Goal: Contribute content

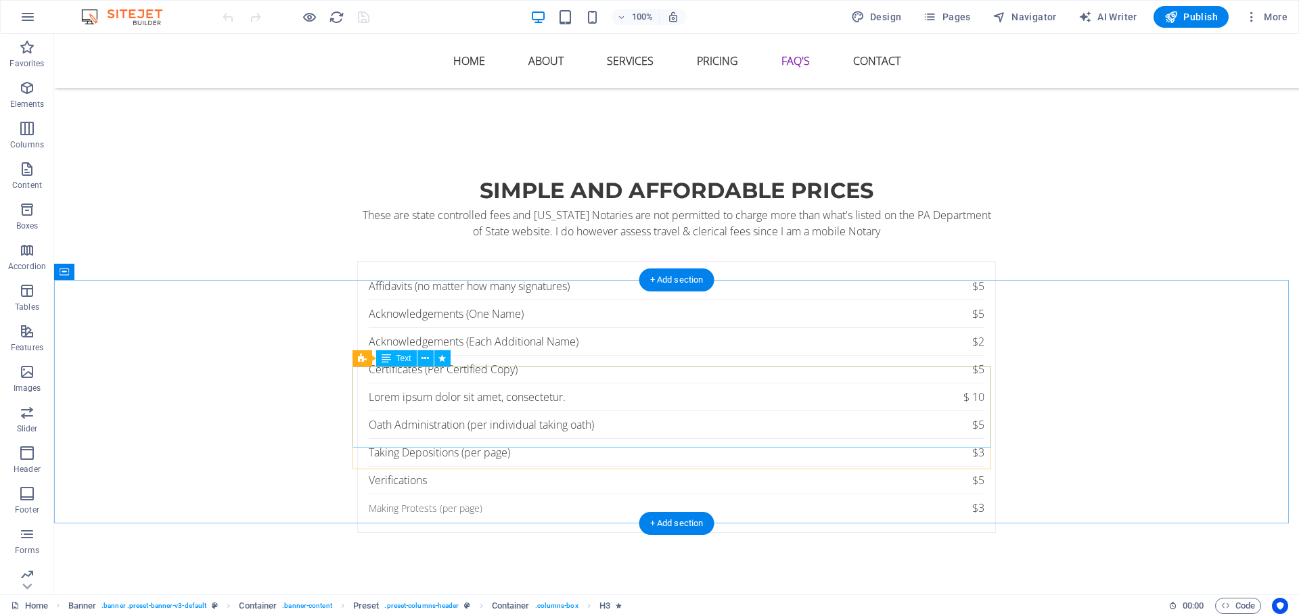
scroll to position [3611, 0]
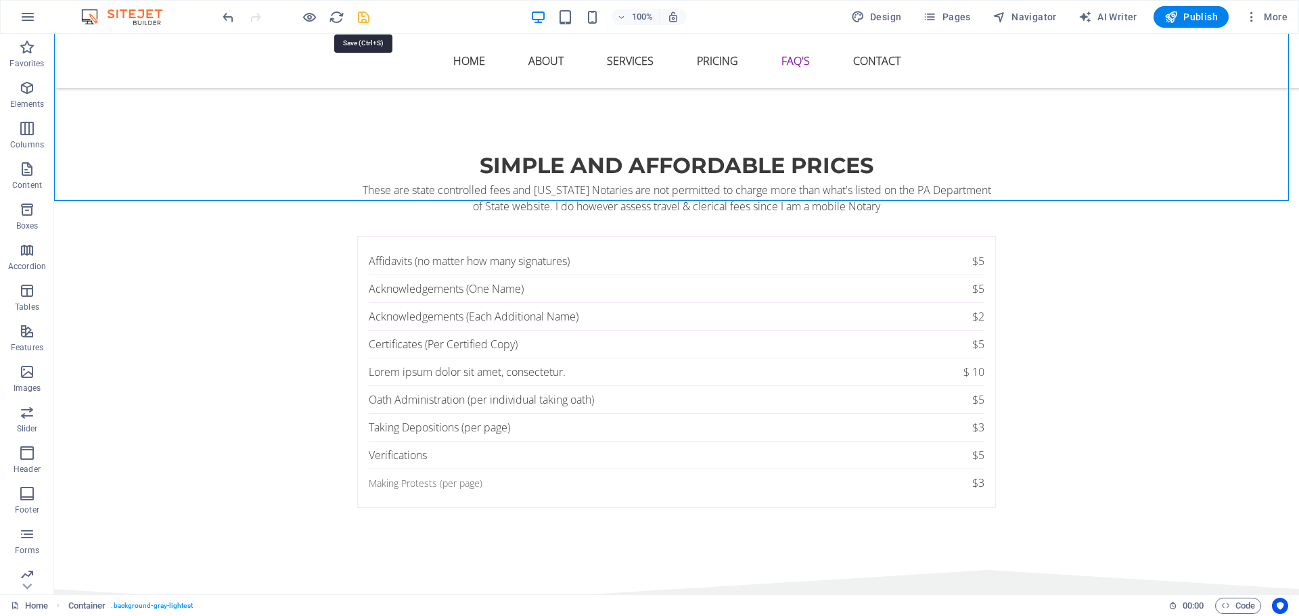
click at [359, 18] on icon "save" at bounding box center [364, 17] width 16 height 16
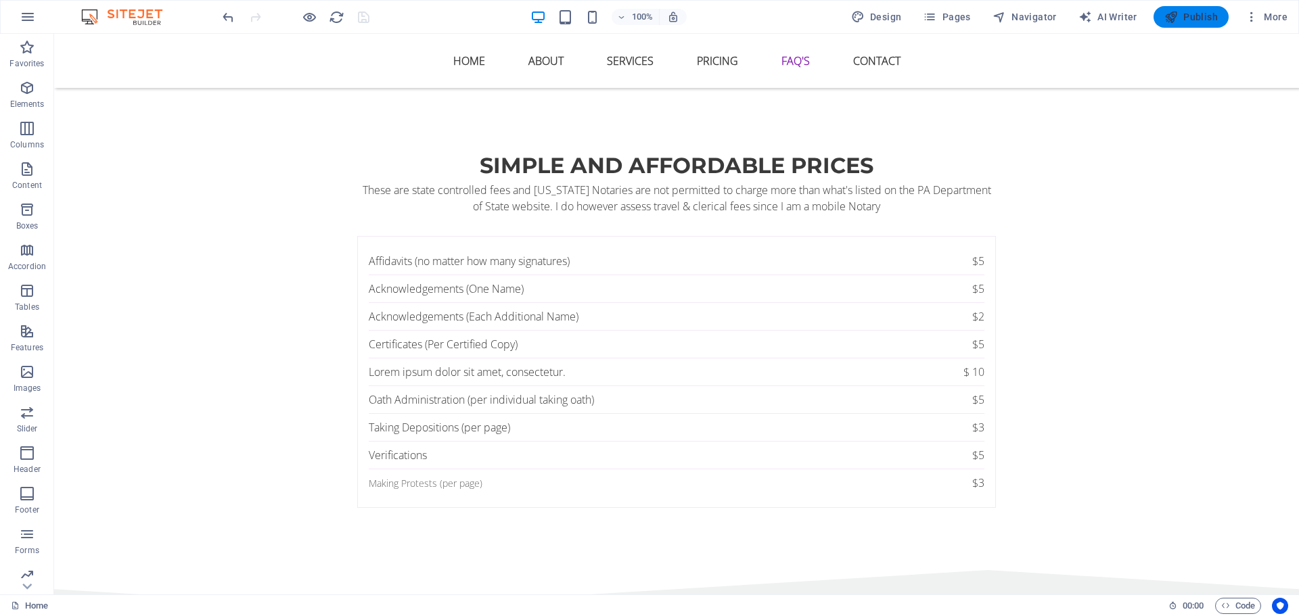
click at [1196, 12] on span "Publish" at bounding box center [1191, 17] width 53 height 14
